Goal: Information Seeking & Learning: Learn about a topic

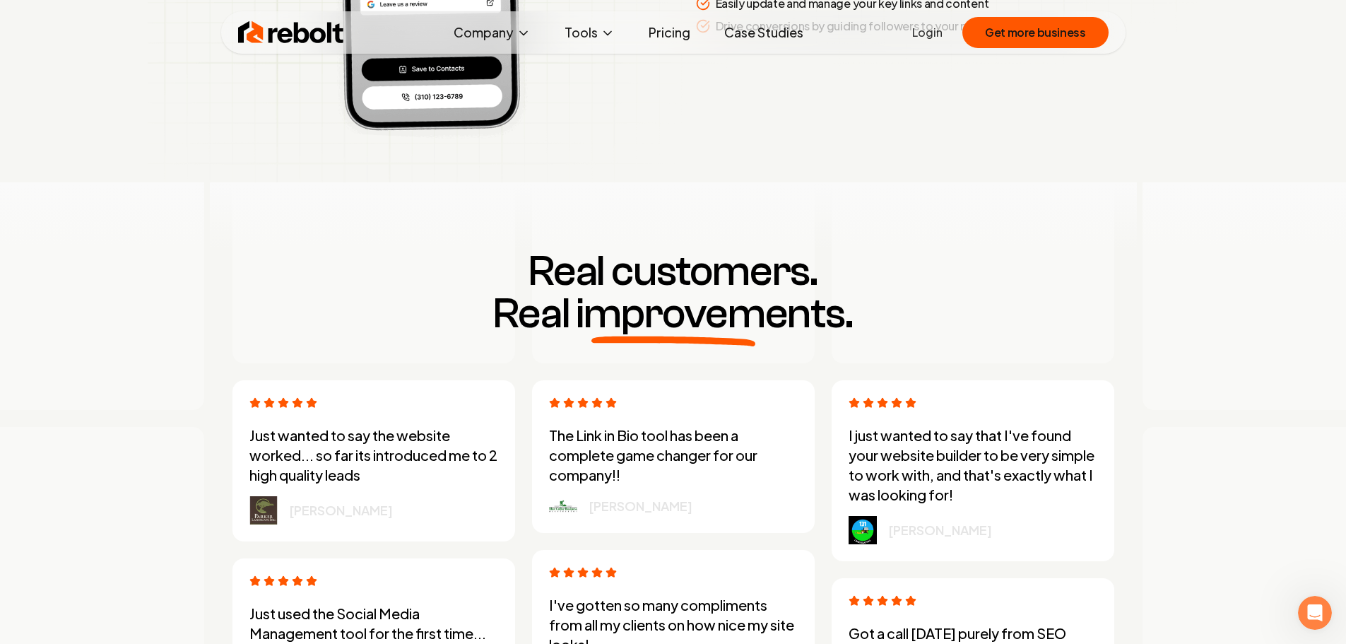
scroll to position [3815, 0]
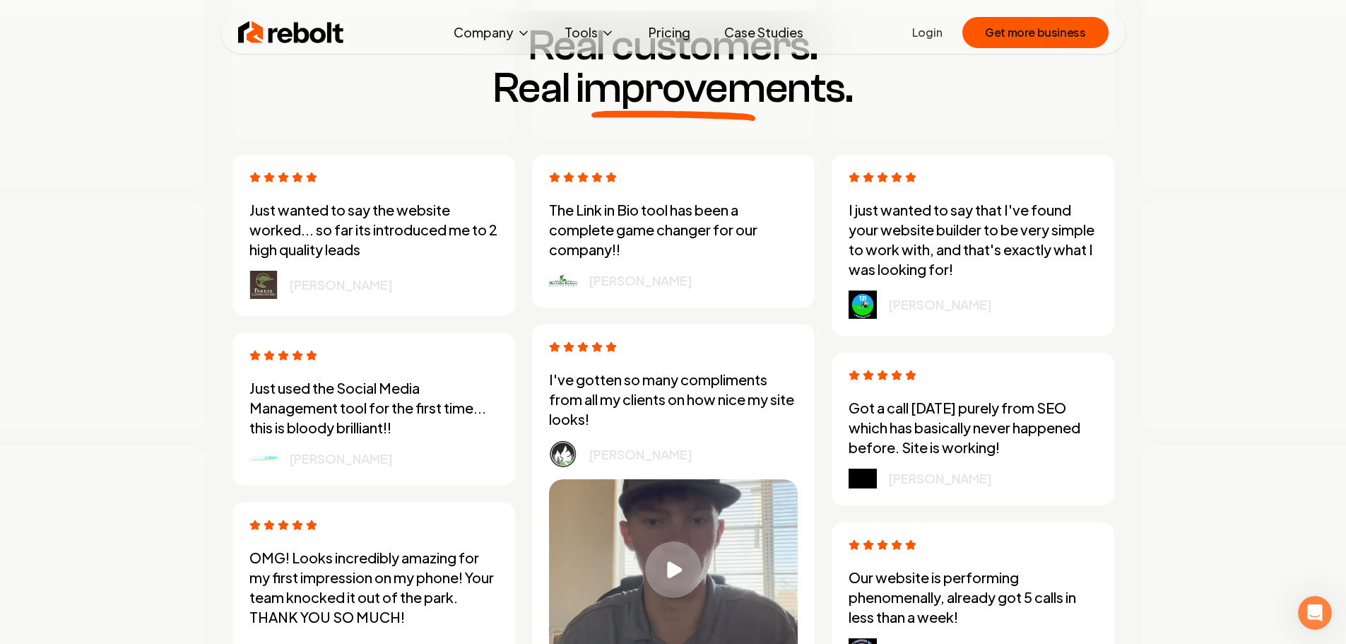
click at [263, 289] on img at bounding box center [263, 285] width 28 height 28
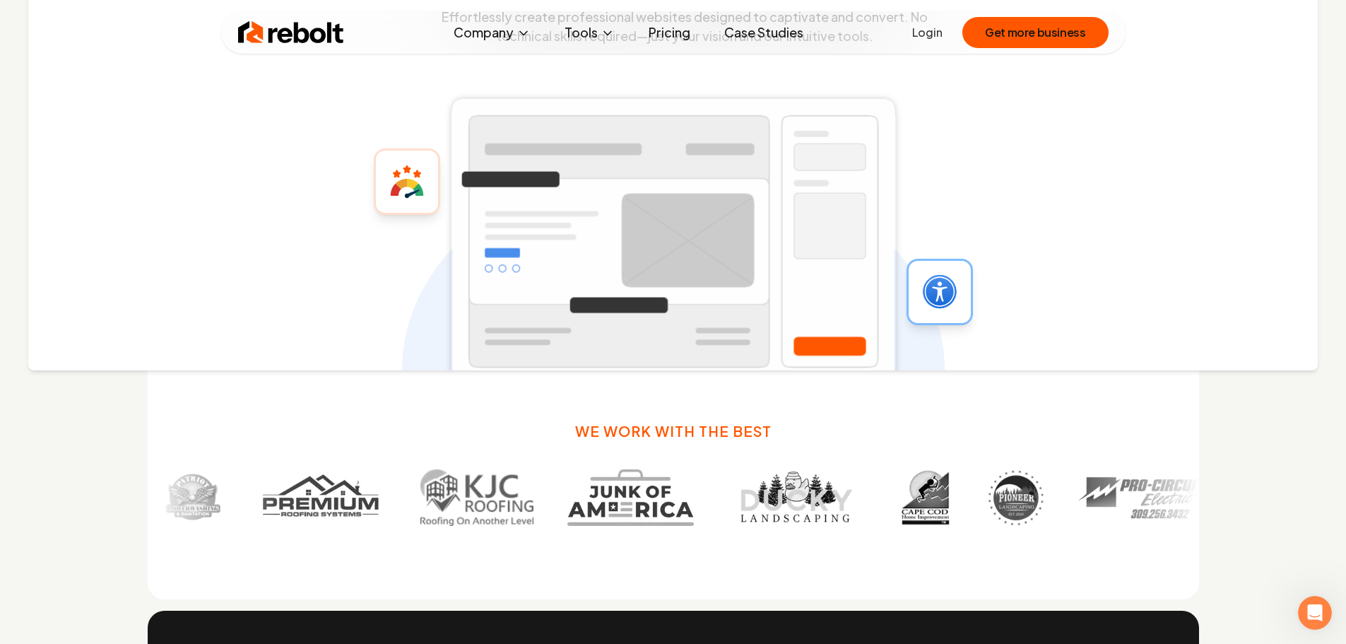
scroll to position [805, 0]
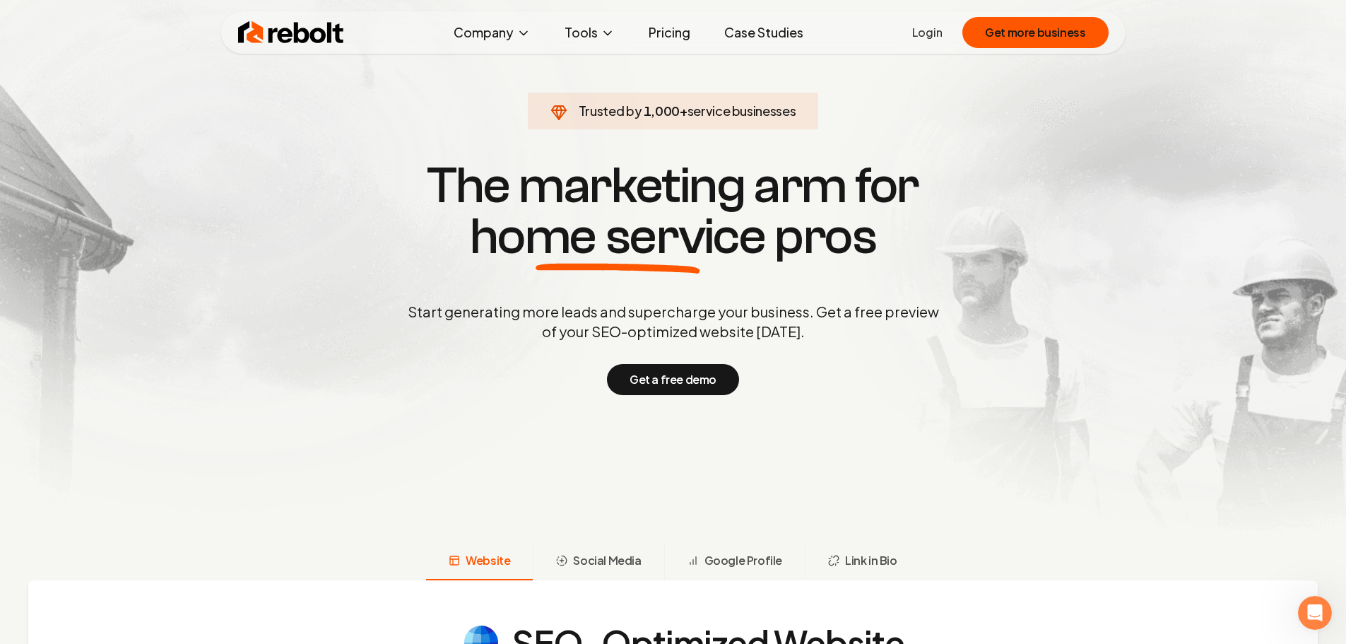
scroll to position [0, 0]
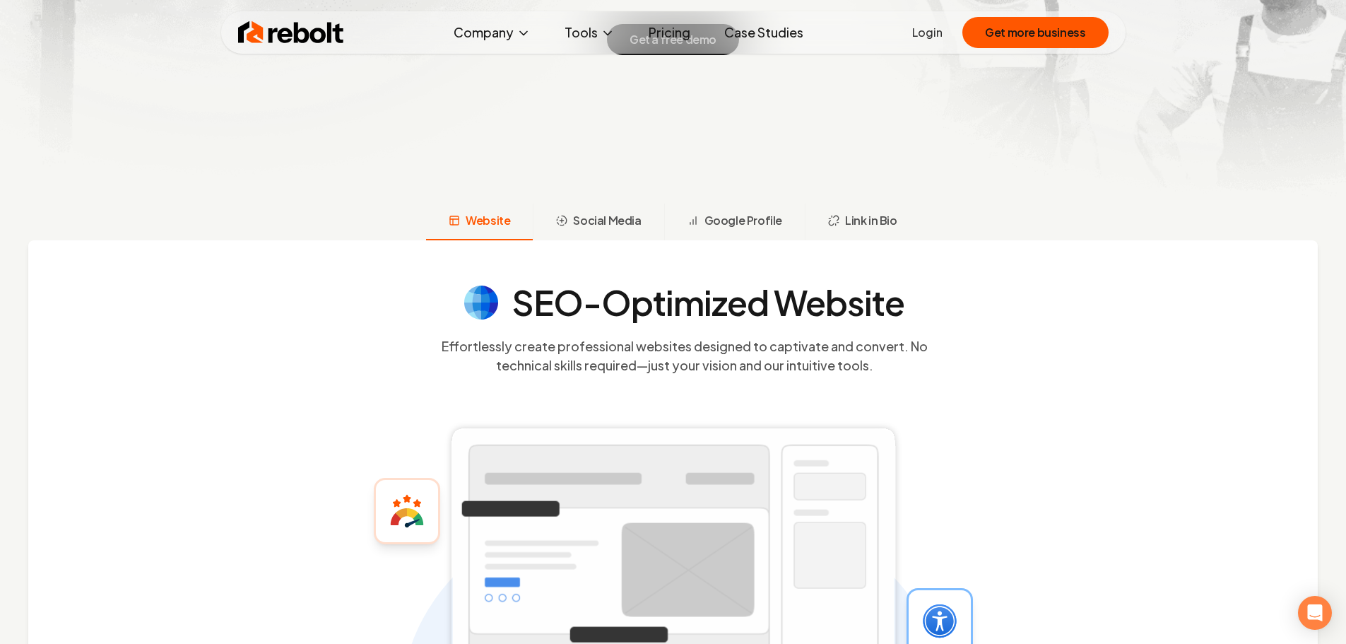
scroll to position [353, 0]
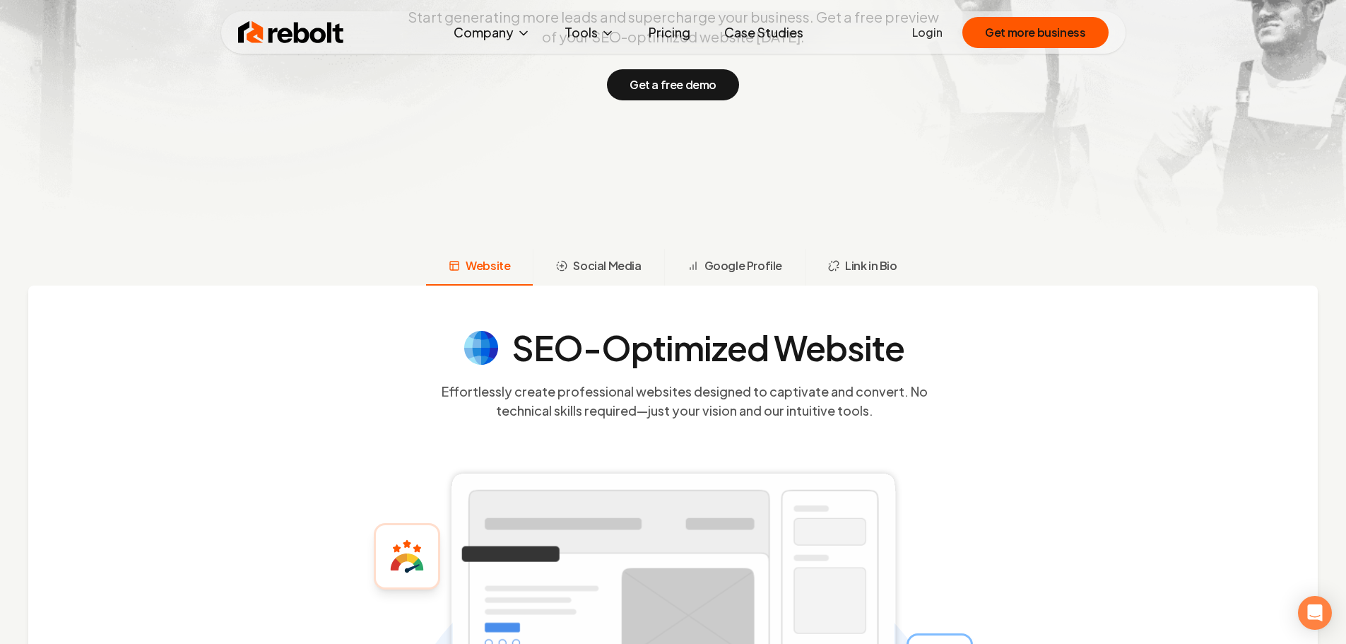
click at [673, 32] on link "Pricing" at bounding box center [669, 32] width 64 height 28
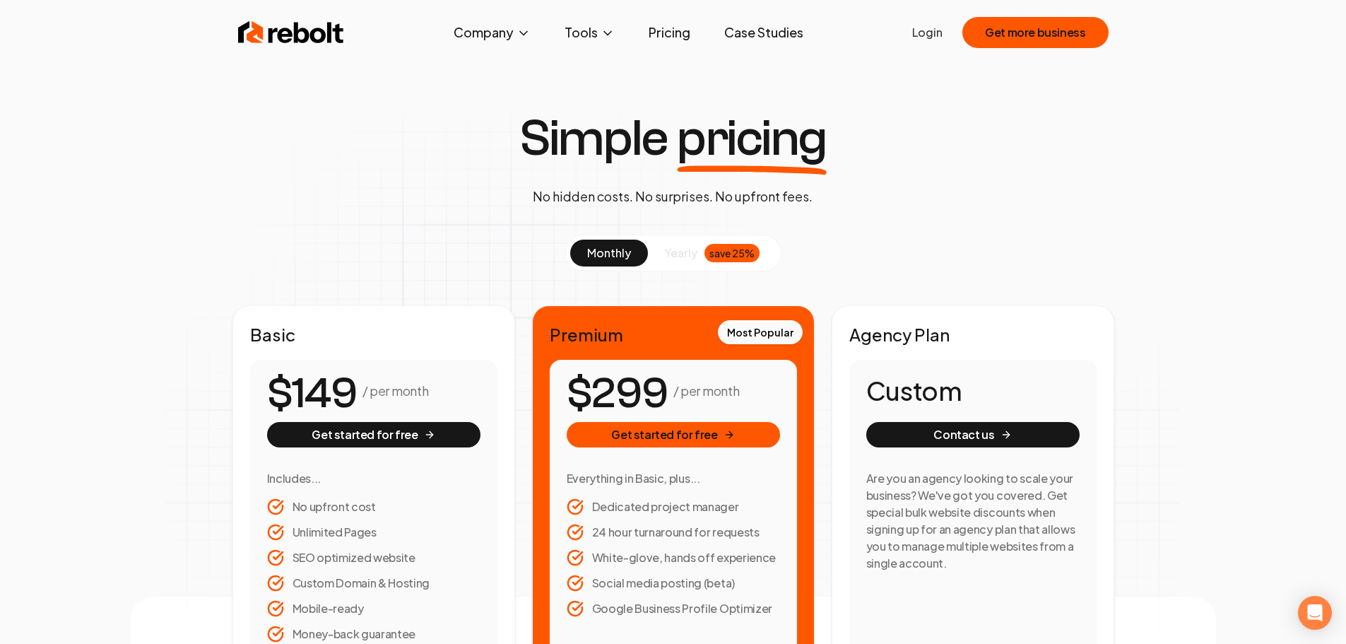
drag, startPoint x: 375, startPoint y: 30, endPoint x: 256, endPoint y: 33, distance: 118.7
click at [256, 33] on div "Rebolt Company About Blog Jobs Tools Google Review QR Code Generator Google Bus…" at bounding box center [673, 32] width 904 height 42
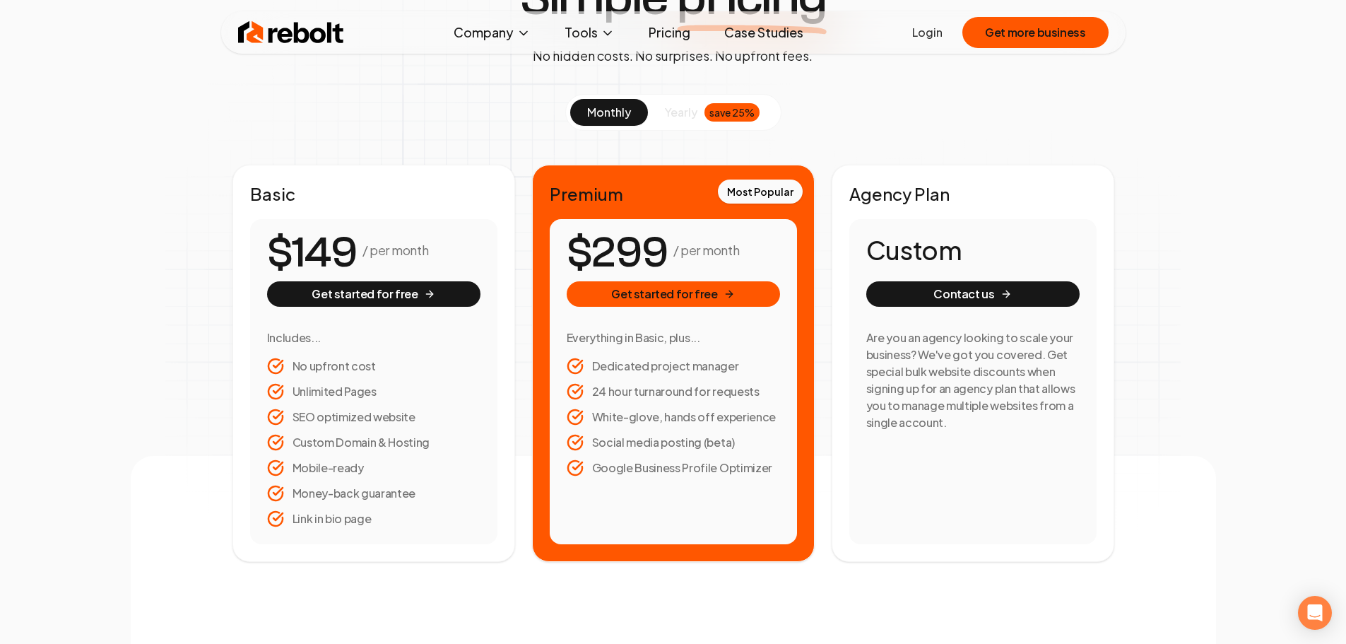
scroll to position [141, 0]
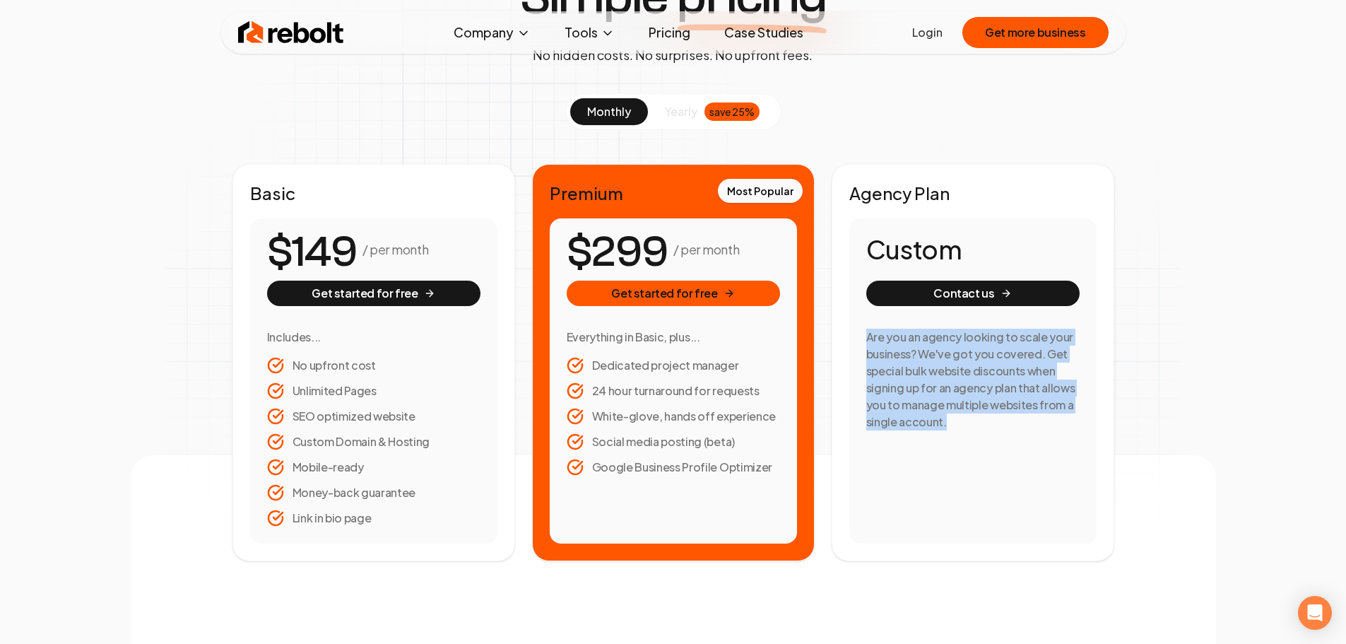
drag, startPoint x: 963, startPoint y: 425, endPoint x: 863, endPoint y: 338, distance: 132.2
click at [863, 338] on div "Custom Contact us Are you an agency looking to scale your business? We've got y…" at bounding box center [972, 380] width 247 height 325
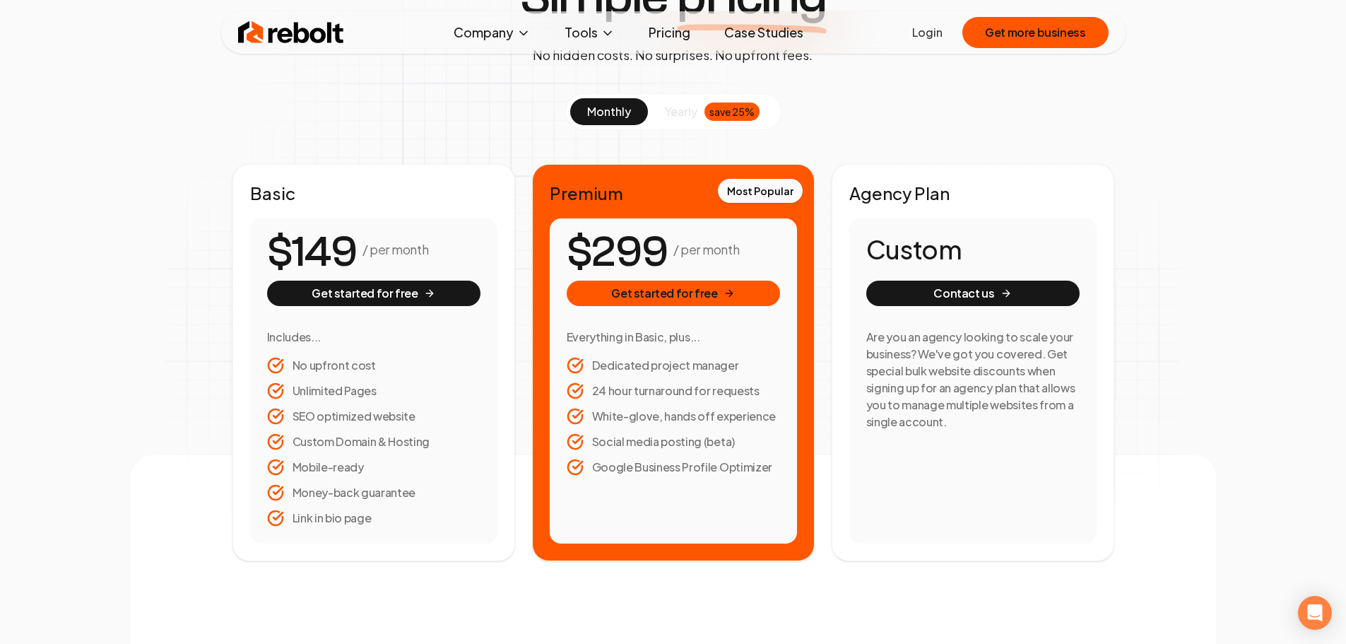
drag, startPoint x: 750, startPoint y: 366, endPoint x: 742, endPoint y: 372, distance: 9.0
click at [742, 372] on li "Dedicated project manager" at bounding box center [673, 365] width 213 height 17
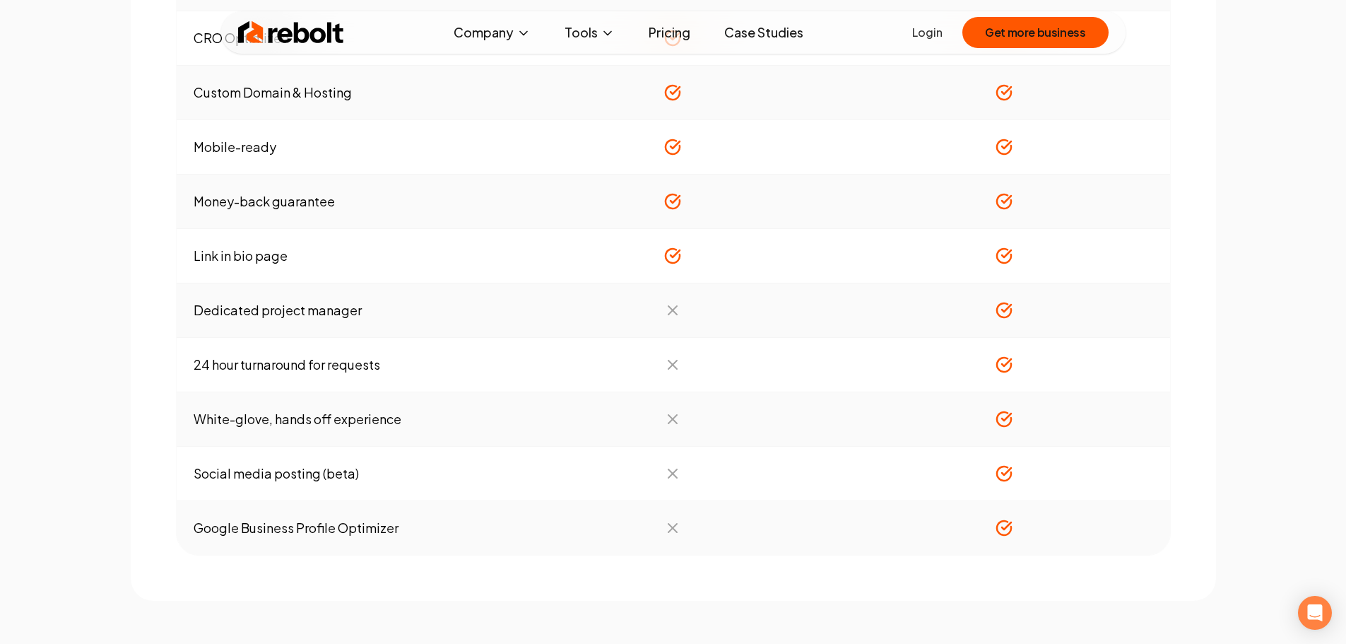
scroll to position [1201, 0]
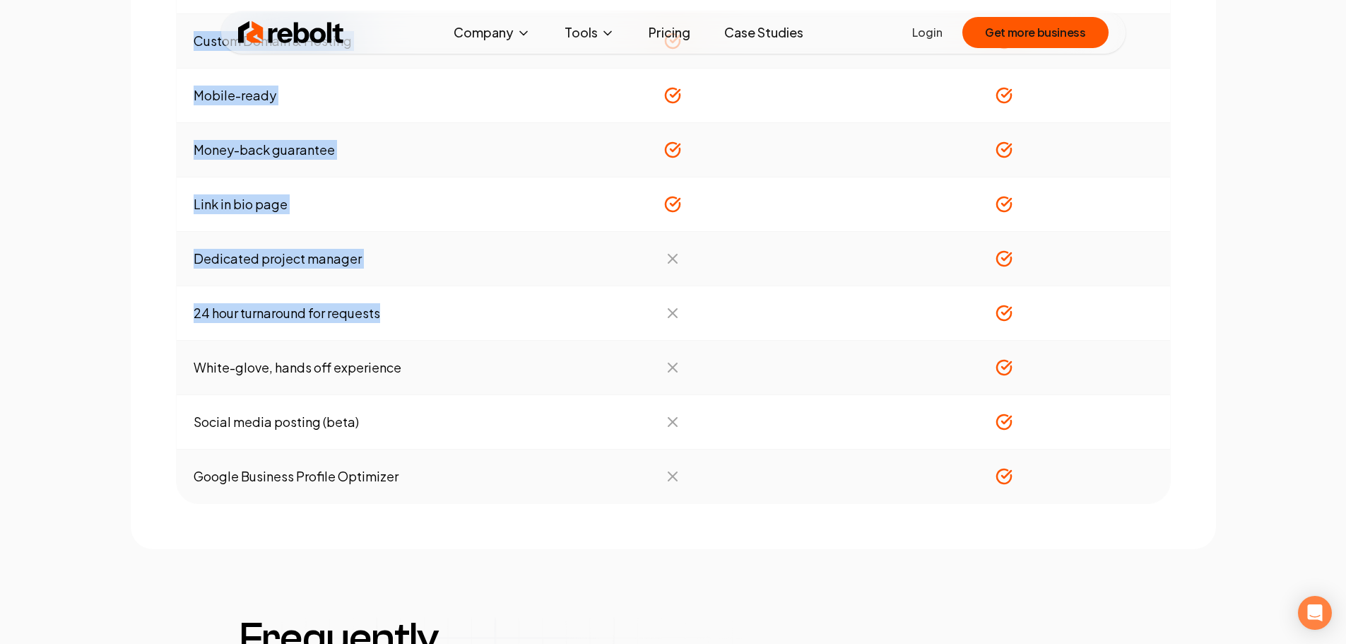
drag, startPoint x: 410, startPoint y: 314, endPoint x: 181, endPoint y: 315, distance: 228.9
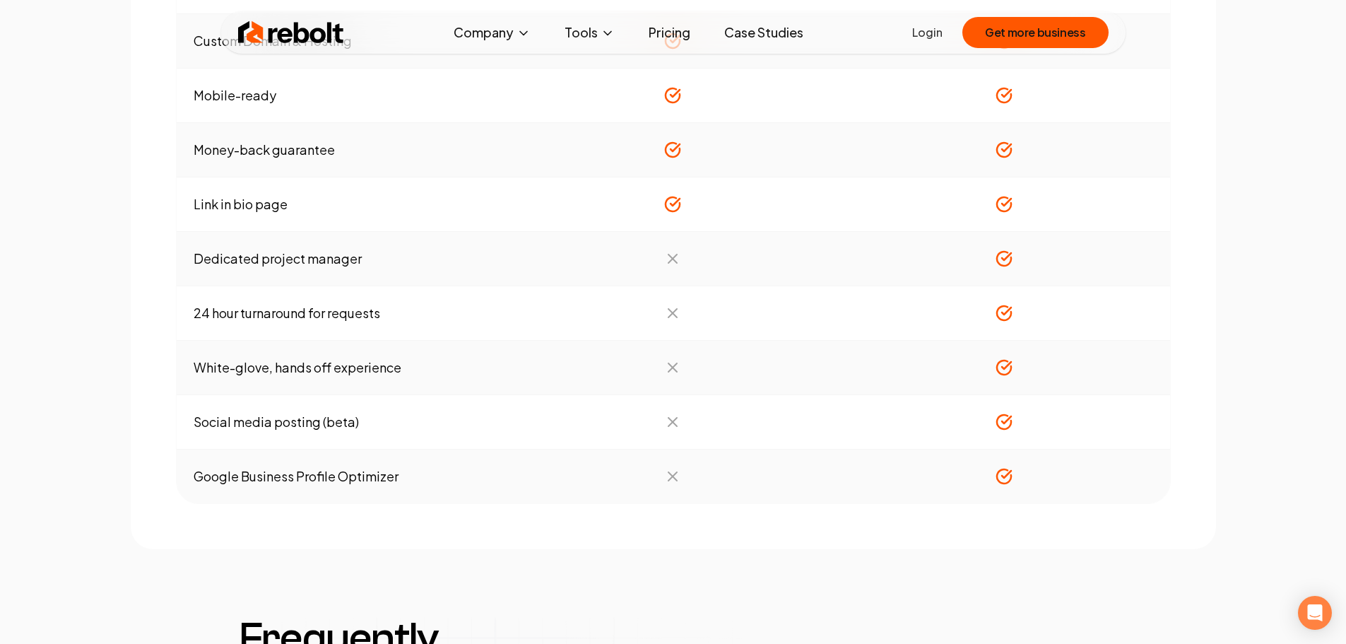
click at [374, 350] on td "White-glove, hands off experience" at bounding box center [342, 367] width 331 height 54
drag, startPoint x: 418, startPoint y: 367, endPoint x: 184, endPoint y: 369, distance: 234.5
click at [184, 369] on td "White-glove, hands off experience" at bounding box center [342, 367] width 331 height 54
click at [229, 384] on td "White-glove, hands off experience" at bounding box center [342, 367] width 331 height 54
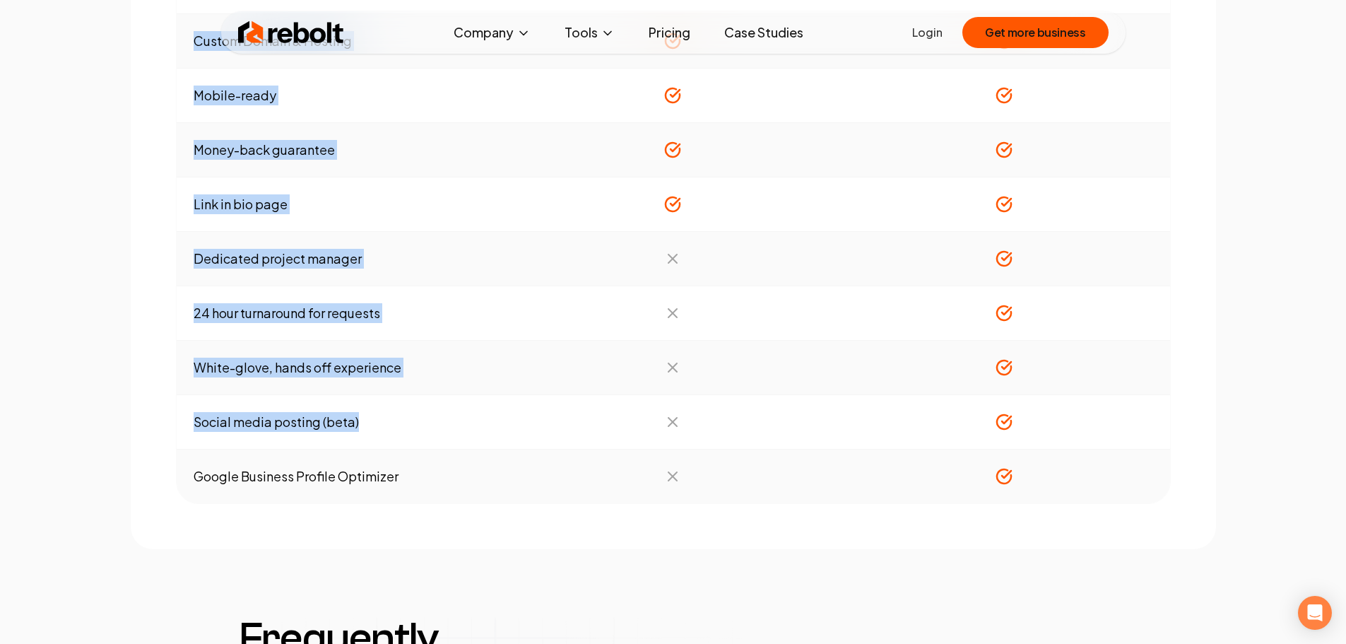
drag, startPoint x: 293, startPoint y: 431, endPoint x: 174, endPoint y: 431, distance: 119.4
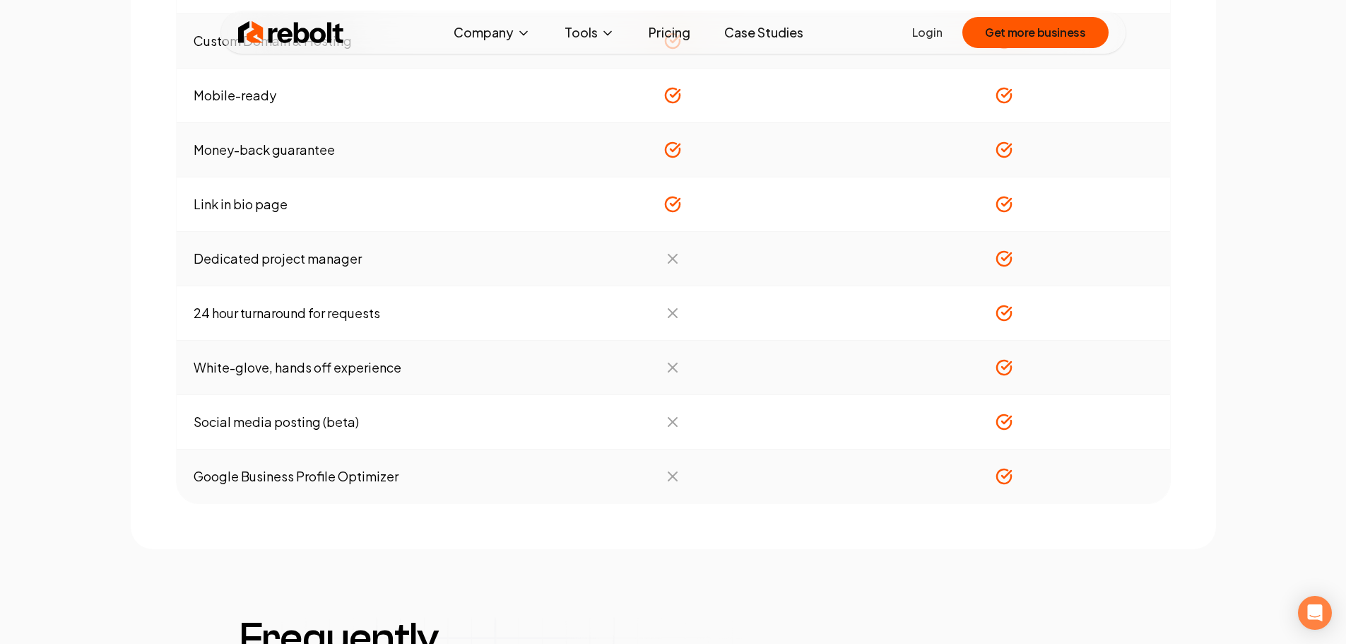
click at [326, 461] on td "Google Business Profile Optimizer" at bounding box center [342, 476] width 331 height 54
drag, startPoint x: 401, startPoint y: 482, endPoint x: 191, endPoint y: 480, distance: 209.8
click at [191, 480] on td "Google Business Profile Optimizer" at bounding box center [342, 476] width 331 height 54
click at [343, 437] on td "Social media posting (beta)" at bounding box center [342, 422] width 331 height 54
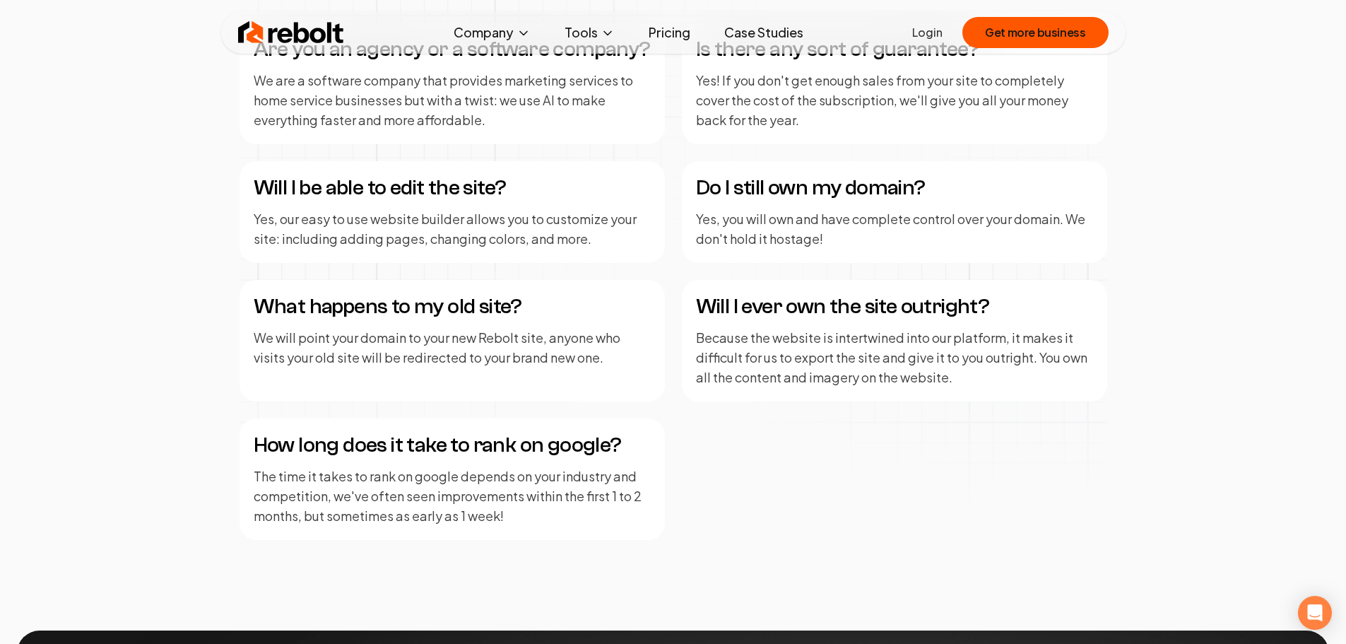
scroll to position [1933, 0]
